Goal: Information Seeking & Learning: Learn about a topic

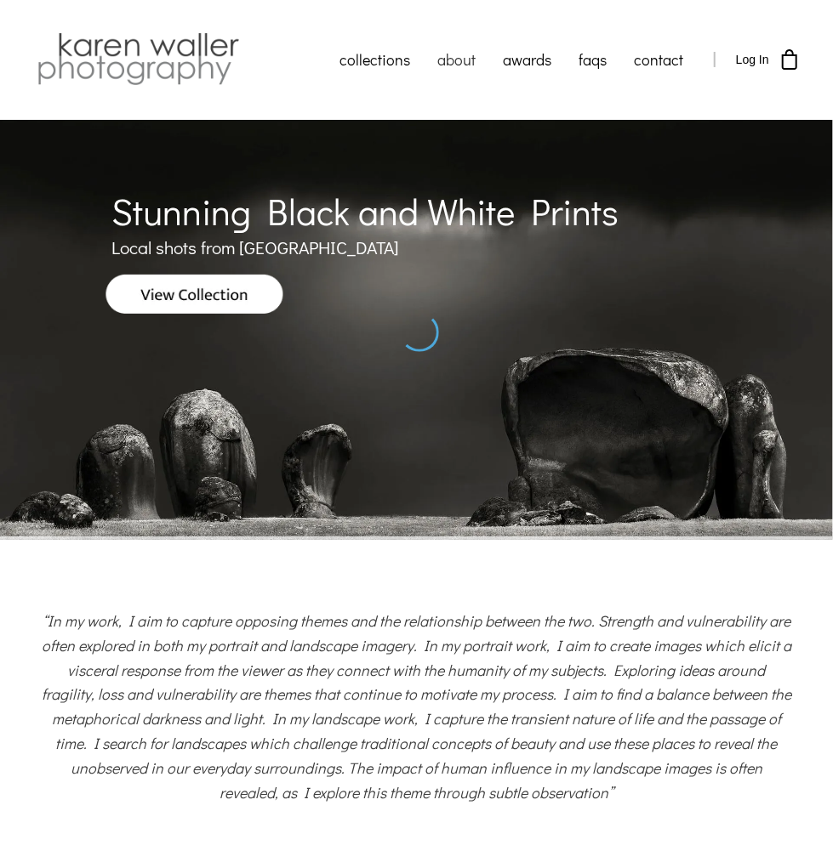
click at [449, 56] on link "about" at bounding box center [456, 59] width 65 height 43
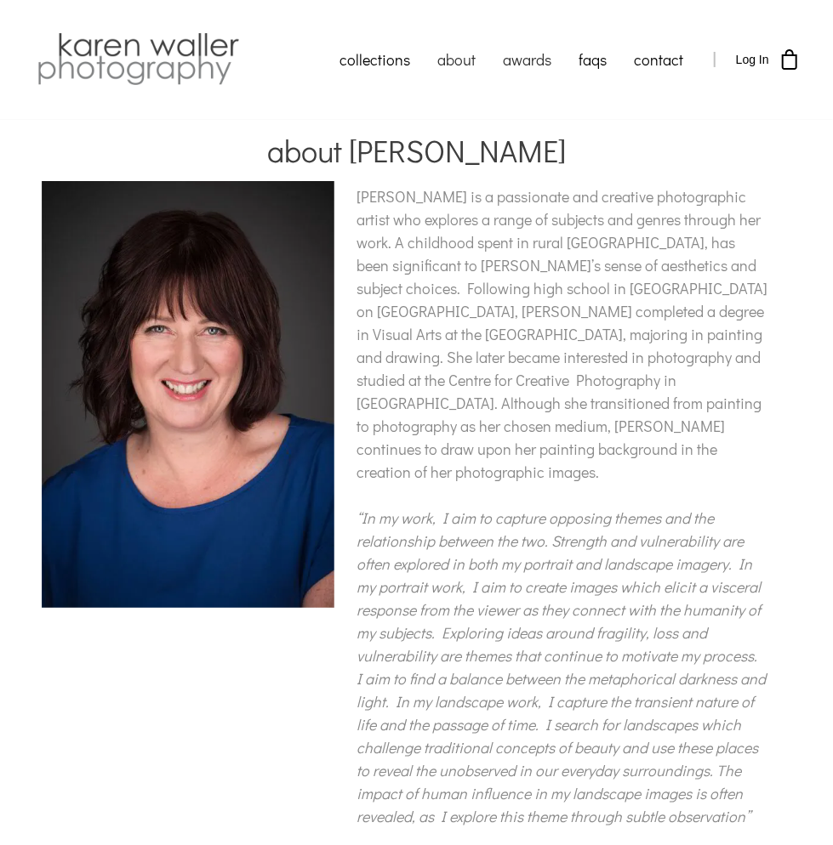
click at [519, 56] on link "awards" at bounding box center [527, 59] width 76 height 43
